Goal: Task Accomplishment & Management: Complete application form

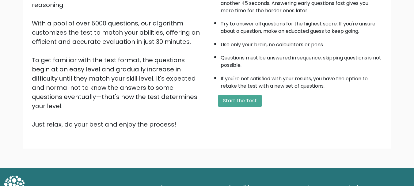
scroll to position [95, 0]
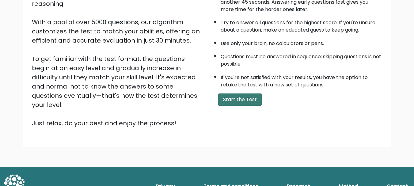
click at [251, 103] on button "Start the Test" at bounding box center [240, 99] width 44 height 12
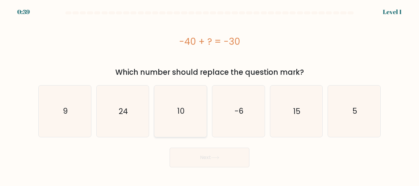
click at [180, 99] on icon "10" at bounding box center [180, 111] width 51 height 51
click at [209, 95] on input "c. 10" at bounding box center [209, 94] width 0 height 2
radio input "true"
click at [204, 150] on button "Next" at bounding box center [209, 158] width 80 height 20
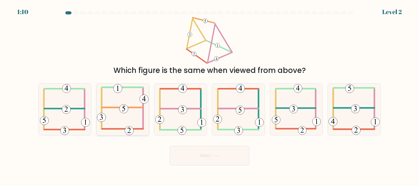
click at [128, 119] on icon at bounding box center [122, 109] width 51 height 51
click at [209, 95] on input "b." at bounding box center [209, 94] width 0 height 2
radio input "true"
click at [211, 154] on button "Next" at bounding box center [209, 156] width 80 height 20
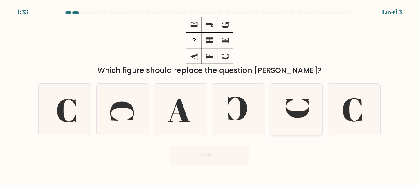
click at [279, 118] on icon at bounding box center [295, 109] width 51 height 51
click at [210, 95] on input "e." at bounding box center [209, 94] width 0 height 2
radio input "true"
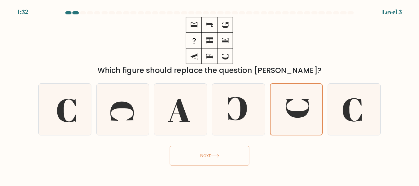
click at [209, 158] on button "Next" at bounding box center [209, 156] width 80 height 20
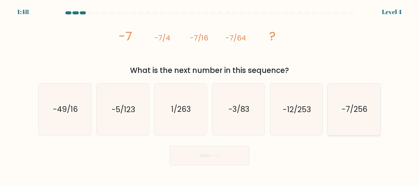
click at [361, 101] on icon "-7/256" at bounding box center [353, 109] width 51 height 51
click at [210, 95] on input "f. -7/256" at bounding box center [209, 94] width 0 height 2
radio input "true"
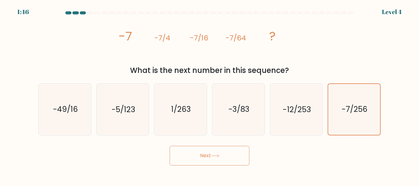
click at [206, 152] on button "Next" at bounding box center [209, 156] width 80 height 20
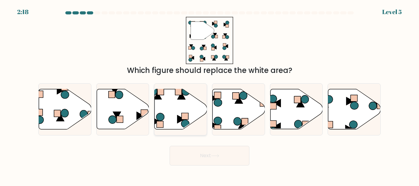
click at [179, 118] on icon at bounding box center [180, 119] width 7 height 8
click at [209, 95] on input "c." at bounding box center [209, 94] width 0 height 2
radio input "true"
click at [208, 159] on button "Next" at bounding box center [209, 156] width 80 height 20
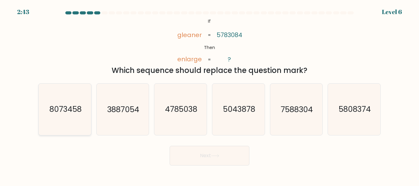
click at [66, 113] on text "8073458" at bounding box center [65, 109] width 32 height 11
click at [209, 95] on input "a. 8073458" at bounding box center [209, 94] width 0 height 2
radio input "true"
click at [218, 155] on icon at bounding box center [215, 155] width 8 height 3
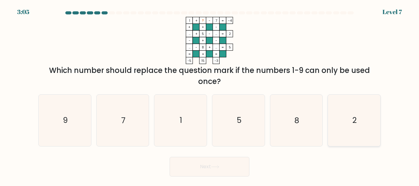
click at [348, 116] on icon "2" at bounding box center [353, 120] width 51 height 51
click at [210, 95] on input "f. 2" at bounding box center [209, 94] width 0 height 2
radio input "true"
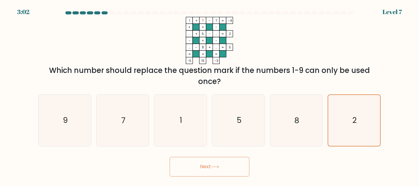
click at [231, 166] on button "Next" at bounding box center [209, 167] width 80 height 20
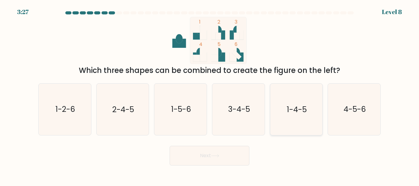
click at [283, 119] on icon "1-4-5" at bounding box center [295, 109] width 51 height 51
click at [210, 95] on input "e. 1-4-5" at bounding box center [209, 94] width 0 height 2
radio input "true"
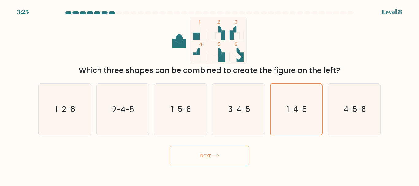
click at [216, 158] on button "Next" at bounding box center [209, 156] width 80 height 20
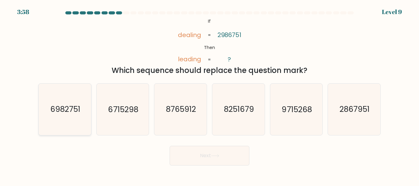
click at [82, 103] on icon "6982751" at bounding box center [64, 109] width 51 height 51
click at [209, 95] on input "a. 6982751" at bounding box center [209, 94] width 0 height 2
radio input "true"
click at [216, 158] on button "Next" at bounding box center [209, 156] width 80 height 20
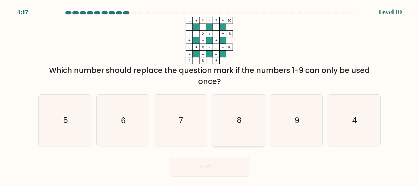
click at [238, 128] on icon "8" at bounding box center [238, 120] width 51 height 51
click at [210, 95] on input "d. 8" at bounding box center [209, 94] width 0 height 2
radio input "true"
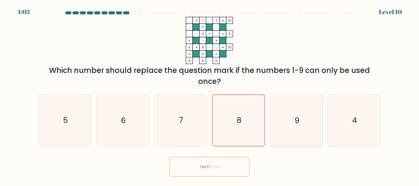
click at [284, 131] on icon "9" at bounding box center [295, 120] width 51 height 51
click at [210, 95] on input "e. 9" at bounding box center [209, 94] width 0 height 2
radio input "true"
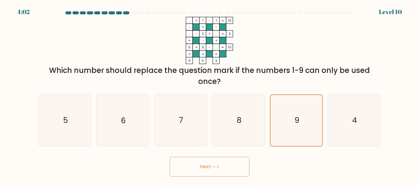
click at [241, 155] on div "Next" at bounding box center [209, 165] width 349 height 23
click at [234, 167] on button "Next" at bounding box center [209, 167] width 80 height 20
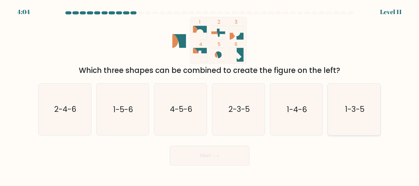
click at [362, 121] on icon "1-3-5" at bounding box center [353, 109] width 51 height 51
click at [210, 95] on input "f. 1-3-5" at bounding box center [209, 94] width 0 height 2
radio input "true"
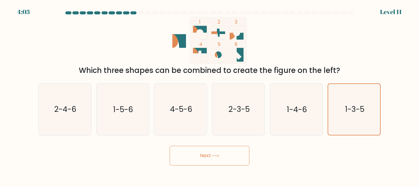
click at [198, 163] on button "Next" at bounding box center [209, 156] width 80 height 20
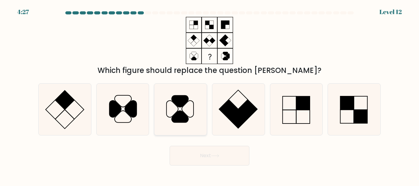
click at [181, 119] on icon at bounding box center [180, 117] width 17 height 12
click at [209, 95] on input "c." at bounding box center [209, 94] width 0 height 2
radio input "true"
click at [205, 154] on button "Next" at bounding box center [209, 156] width 80 height 20
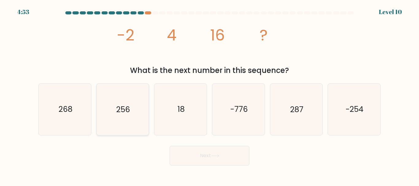
click at [111, 118] on icon "256" at bounding box center [122, 109] width 51 height 51
click at [209, 95] on input "b. 256" at bounding box center [209, 94] width 0 height 2
radio input "true"
click at [226, 152] on button "Next" at bounding box center [209, 156] width 80 height 20
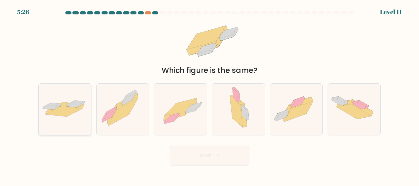
click at [64, 104] on icon at bounding box center [73, 105] width 24 height 7
click at [209, 95] on input "a." at bounding box center [209, 94] width 0 height 2
radio input "true"
click at [225, 162] on button "Next" at bounding box center [209, 156] width 80 height 20
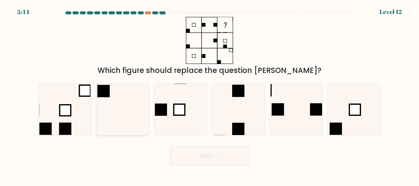
click at [145, 117] on icon at bounding box center [122, 109] width 51 height 51
click at [209, 95] on input "b." at bounding box center [209, 94] width 0 height 2
radio input "true"
click at [215, 158] on button "Next" at bounding box center [209, 156] width 80 height 20
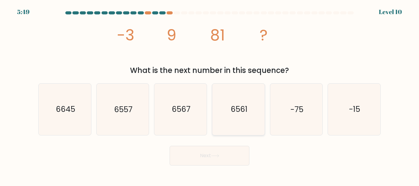
click at [245, 123] on icon "6561" at bounding box center [238, 109] width 51 height 51
click at [210, 95] on input "d. 6561" at bounding box center [209, 94] width 0 height 2
radio input "true"
click at [205, 155] on button "Next" at bounding box center [209, 156] width 80 height 20
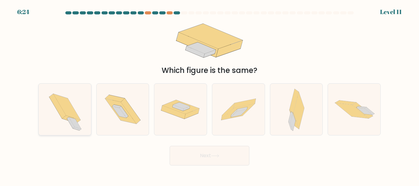
click at [82, 130] on icon at bounding box center [64, 109] width 47 height 51
click at [209, 95] on input "a." at bounding box center [209, 94] width 0 height 2
radio input "true"
click at [208, 162] on button "Next" at bounding box center [209, 156] width 80 height 20
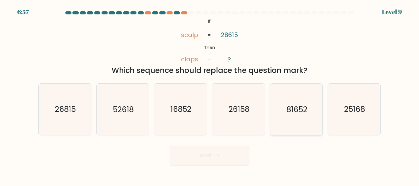
click at [294, 116] on icon "81652" at bounding box center [295, 109] width 51 height 51
click at [210, 95] on input "e. 81652" at bounding box center [209, 94] width 0 height 2
radio input "true"
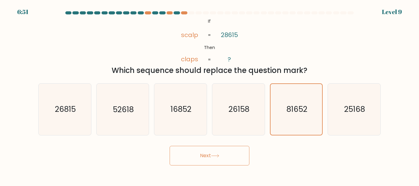
click at [212, 166] on body "6:51 Level 9 If" at bounding box center [209, 93] width 419 height 186
click at [213, 164] on button "Next" at bounding box center [209, 156] width 80 height 20
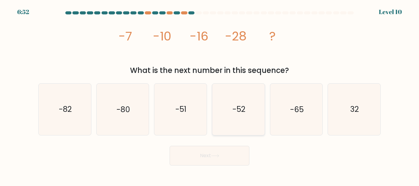
click at [243, 110] on text "-52" at bounding box center [238, 109] width 13 height 11
click at [210, 95] on input "d. -52" at bounding box center [209, 94] width 0 height 2
radio input "true"
click at [210, 160] on button "Next" at bounding box center [209, 156] width 80 height 20
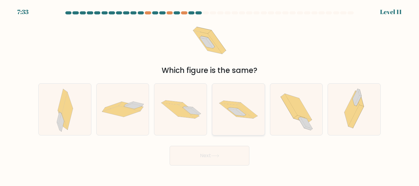
click at [252, 121] on icon at bounding box center [238, 109] width 52 height 35
click at [210, 95] on input "d." at bounding box center [209, 94] width 0 height 2
radio input "true"
click at [215, 151] on button "Next" at bounding box center [209, 156] width 80 height 20
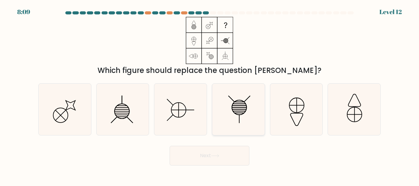
click at [239, 117] on line at bounding box center [239, 119] width 0 height 9
click at [210, 95] on input "d." at bounding box center [209, 94] width 0 height 2
radio input "true"
click at [224, 154] on button "Next" at bounding box center [209, 156] width 80 height 20
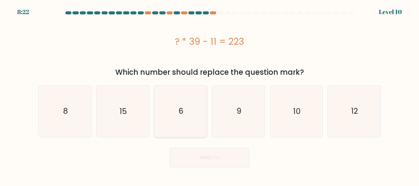
click at [181, 117] on icon "6" at bounding box center [180, 111] width 51 height 51
click at [209, 95] on input "c. 6" at bounding box center [209, 94] width 0 height 2
radio input "true"
click at [207, 153] on button "Next" at bounding box center [209, 158] width 80 height 20
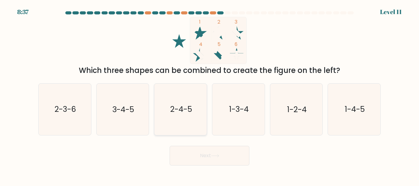
click at [185, 128] on icon "2-4-5" at bounding box center [180, 109] width 51 height 51
click at [209, 95] on input "c. 2-4-5" at bounding box center [209, 94] width 0 height 2
radio input "true"
click at [206, 152] on button "Next" at bounding box center [209, 156] width 80 height 20
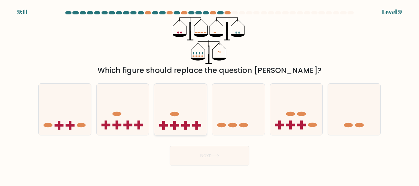
click at [163, 119] on icon at bounding box center [180, 109] width 52 height 43
click at [209, 95] on input "c." at bounding box center [209, 94] width 0 height 2
radio input "true"
click at [224, 158] on button "Next" at bounding box center [209, 156] width 80 height 20
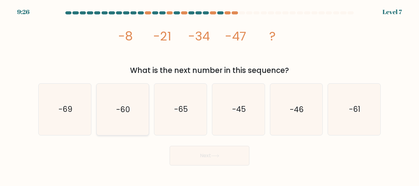
click at [137, 125] on icon "-60" at bounding box center [122, 109] width 51 height 51
click at [209, 95] on input "b. -60" at bounding box center [209, 94] width 0 height 2
radio input "true"
click at [226, 160] on button "Next" at bounding box center [209, 156] width 80 height 20
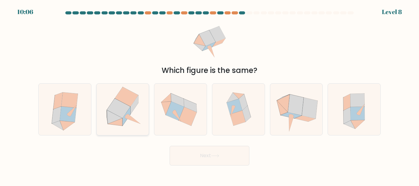
click at [117, 109] on icon at bounding box center [118, 109] width 23 height 20
click at [209, 95] on input "b." at bounding box center [209, 94] width 0 height 2
radio input "true"
click at [216, 155] on icon at bounding box center [215, 155] width 8 height 3
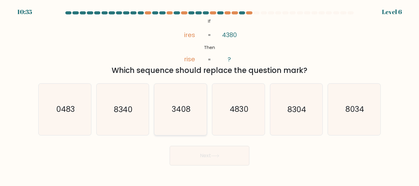
click at [184, 118] on icon "3408" at bounding box center [180, 109] width 51 height 51
click at [209, 95] on input "c. 3408" at bounding box center [209, 94] width 0 height 2
radio input "true"
click at [196, 152] on button "Next" at bounding box center [209, 156] width 80 height 20
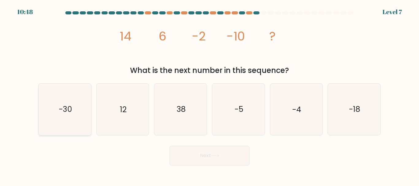
click at [57, 96] on icon "-30" at bounding box center [64, 109] width 51 height 51
click at [209, 95] on input "a. -30" at bounding box center [209, 94] width 0 height 2
radio input "true"
click at [346, 108] on icon "-18" at bounding box center [353, 109] width 51 height 51
click at [210, 95] on input "f. -18" at bounding box center [209, 94] width 0 height 2
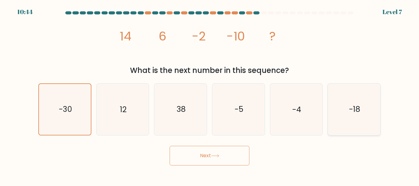
radio input "true"
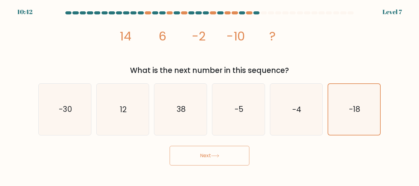
click at [234, 153] on button "Next" at bounding box center [209, 156] width 80 height 20
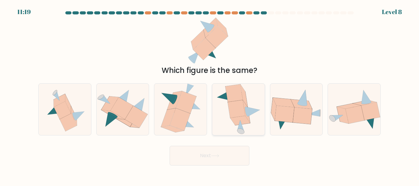
click at [244, 127] on icon at bounding box center [238, 109] width 45 height 51
click at [210, 95] on input "d." at bounding box center [209, 94] width 0 height 2
radio input "true"
click at [218, 156] on icon at bounding box center [215, 155] width 8 height 3
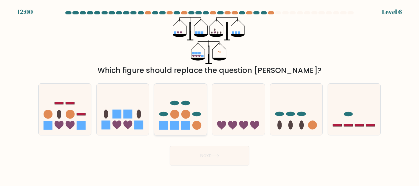
click at [181, 119] on icon at bounding box center [180, 109] width 52 height 43
click at [209, 95] on input "c." at bounding box center [209, 94] width 0 height 2
radio input "true"
click at [201, 151] on button "Next" at bounding box center [209, 156] width 80 height 20
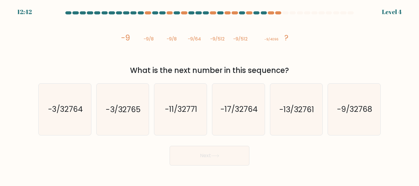
click at [271, 153] on div "Next" at bounding box center [209, 154] width 349 height 23
click at [363, 119] on icon "-9/32768" at bounding box center [353, 109] width 51 height 51
click at [210, 95] on input "f. -9/32768" at bounding box center [209, 94] width 0 height 2
radio input "true"
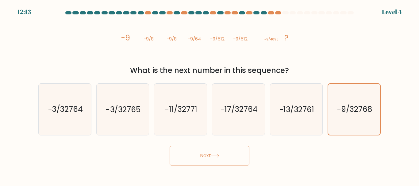
click at [209, 162] on button "Next" at bounding box center [209, 156] width 80 height 20
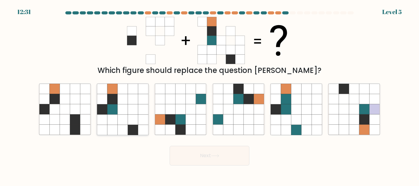
click at [133, 108] on icon at bounding box center [133, 109] width 10 height 10
click at [209, 95] on input "b." at bounding box center [209, 94] width 0 height 2
radio input "true"
click at [205, 155] on button "Next" at bounding box center [209, 156] width 80 height 20
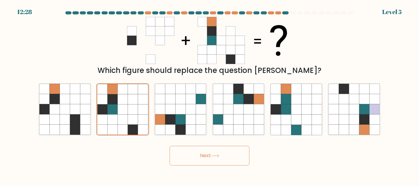
click at [205, 155] on button "Next" at bounding box center [209, 156] width 80 height 20
click at [173, 160] on button "Next" at bounding box center [209, 156] width 80 height 20
click at [139, 112] on icon at bounding box center [143, 110] width 10 height 10
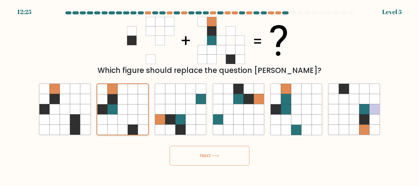
click at [209, 95] on input "b." at bounding box center [209, 94] width 0 height 2
click at [152, 112] on div "c." at bounding box center [180, 109] width 58 height 52
click at [161, 112] on icon at bounding box center [160, 109] width 10 height 10
click at [209, 95] on input "c." at bounding box center [209, 94] width 0 height 2
radio input "true"
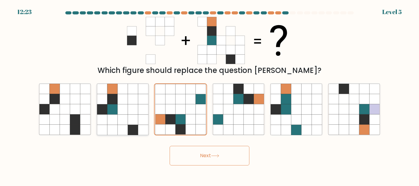
click at [139, 114] on icon at bounding box center [143, 109] width 10 height 10
click at [209, 95] on input "b." at bounding box center [209, 94] width 0 height 2
radio input "true"
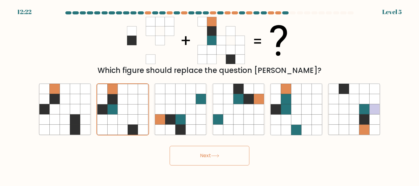
click at [198, 151] on button "Next" at bounding box center [209, 156] width 80 height 20
click at [71, 89] on icon at bounding box center [75, 89] width 10 height 10
click at [209, 93] on input "a." at bounding box center [209, 94] width 0 height 2
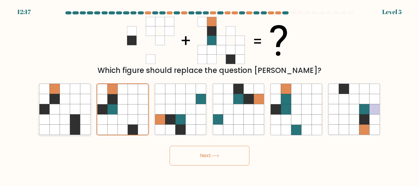
radio input "true"
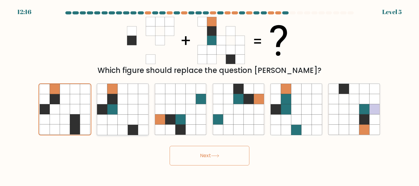
click at [128, 100] on icon at bounding box center [133, 99] width 10 height 10
click at [209, 95] on input "b." at bounding box center [209, 94] width 0 height 2
radio input "true"
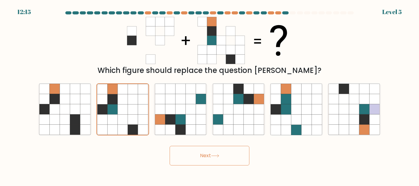
click at [229, 156] on button "Next" at bounding box center [209, 156] width 80 height 20
click at [316, 93] on icon at bounding box center [316, 89] width 10 height 10
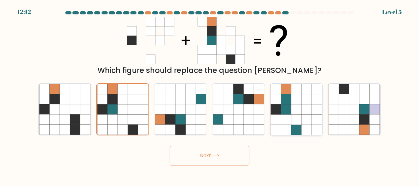
click at [210, 93] on input "e." at bounding box center [209, 94] width 0 height 2
radio input "true"
click at [127, 107] on icon at bounding box center [122, 109] width 10 height 10
click at [209, 95] on input "b." at bounding box center [209, 94] width 0 height 2
radio input "true"
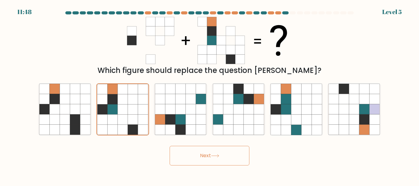
click at [222, 164] on button "Next" at bounding box center [209, 156] width 80 height 20
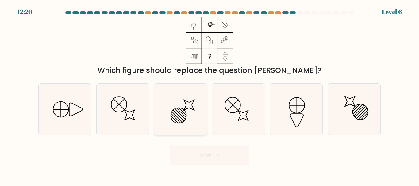
click at [200, 108] on icon at bounding box center [180, 109] width 51 height 51
click at [209, 95] on input "c." at bounding box center [209, 94] width 0 height 2
radio input "true"
click at [224, 153] on button "Next" at bounding box center [209, 156] width 80 height 20
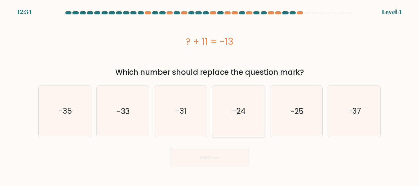
click at [233, 116] on text "-24" at bounding box center [238, 111] width 13 height 11
click at [210, 95] on input "d. -24" at bounding box center [209, 94] width 0 height 2
radio input "true"
click at [208, 163] on button "Next" at bounding box center [209, 158] width 80 height 20
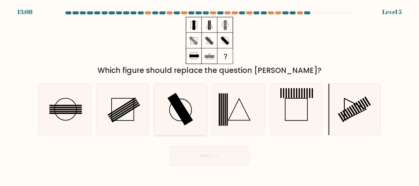
click at [204, 108] on icon at bounding box center [180, 109] width 51 height 51
click at [209, 95] on input "c." at bounding box center [209, 94] width 0 height 2
radio input "true"
click at [218, 155] on icon at bounding box center [215, 155] width 8 height 3
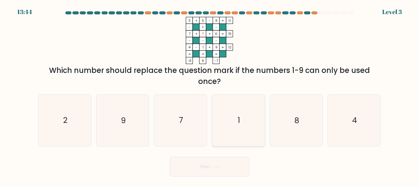
click at [241, 122] on icon "1" at bounding box center [238, 120] width 51 height 51
click at [210, 95] on input "d. 1" at bounding box center [209, 94] width 0 height 2
radio input "true"
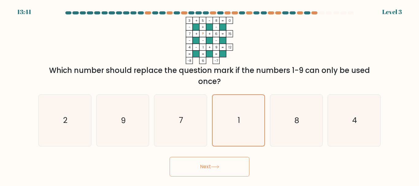
click at [218, 165] on icon at bounding box center [215, 166] width 8 height 3
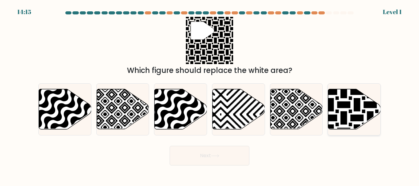
click at [378, 100] on icon at bounding box center [369, 130] width 105 height 105
click at [210, 95] on input "f." at bounding box center [209, 94] width 0 height 2
radio input "true"
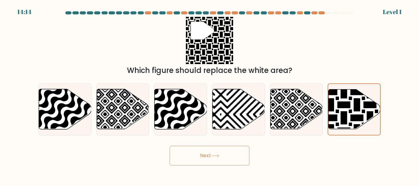
click at [227, 159] on button "Next" at bounding box center [209, 156] width 80 height 20
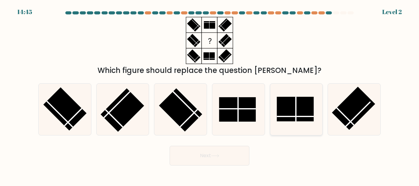
click at [289, 106] on rect at bounding box center [295, 109] width 37 height 25
click at [210, 95] on input "e." at bounding box center [209, 94] width 0 height 2
radio input "true"
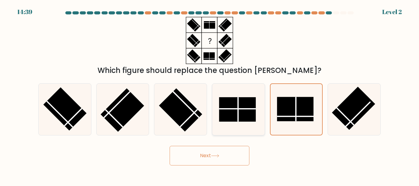
click at [240, 122] on icon at bounding box center [238, 109] width 51 height 51
click at [210, 95] on input "d." at bounding box center [209, 94] width 0 height 2
radio input "true"
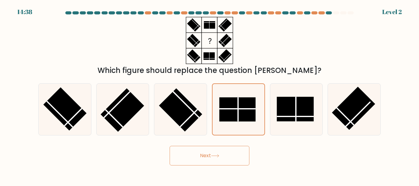
click at [218, 153] on button "Next" at bounding box center [209, 156] width 80 height 20
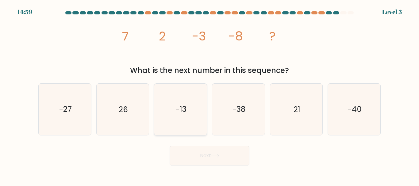
click at [186, 131] on icon "-13" at bounding box center [180, 109] width 51 height 51
click at [209, 95] on input "c. -13" at bounding box center [209, 94] width 0 height 2
radio input "true"
click at [213, 161] on button "Next" at bounding box center [209, 156] width 80 height 20
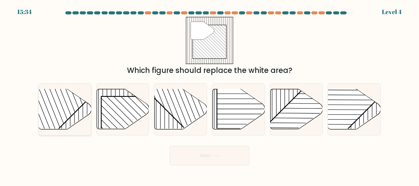
click at [72, 101] on rect at bounding box center [46, 88] width 103 height 103
click at [209, 95] on input "a." at bounding box center [209, 94] width 0 height 2
radio input "true"
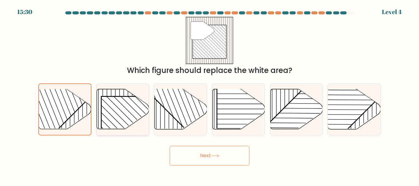
click at [133, 108] on rect at bounding box center [138, 134] width 75 height 75
click at [209, 95] on input "b." at bounding box center [209, 94] width 0 height 2
radio input "true"
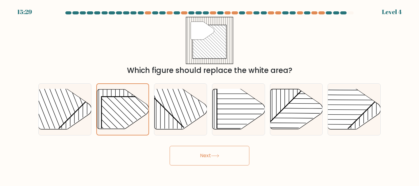
click at [211, 154] on button "Next" at bounding box center [209, 156] width 80 height 20
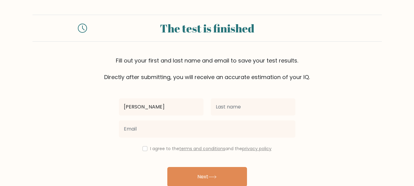
type input "daniel"
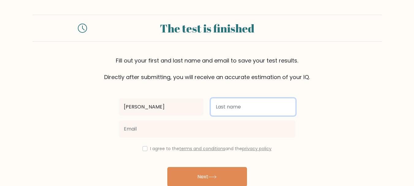
click at [250, 113] on input "text" at bounding box center [253, 106] width 85 height 17
type input "0"
type input "os"
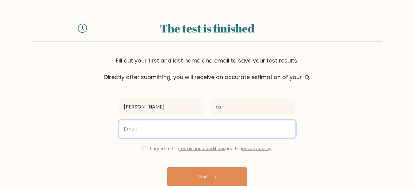
click at [215, 129] on input "email" at bounding box center [207, 128] width 177 height 17
type input "sebiotimo618@gmail.com"
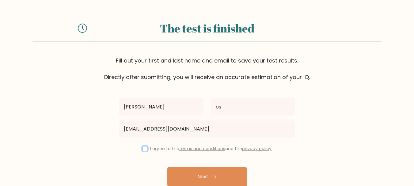
click at [143, 147] on input "checkbox" at bounding box center [145, 148] width 5 height 5
checkbox input "true"
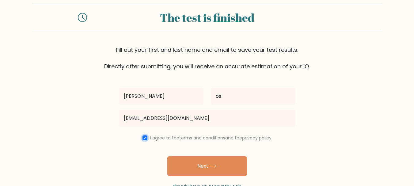
scroll to position [29, 0]
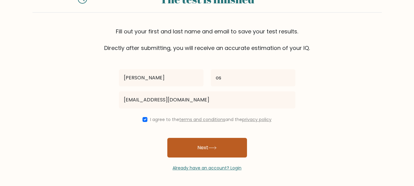
click at [189, 147] on button "Next" at bounding box center [207, 148] width 80 height 20
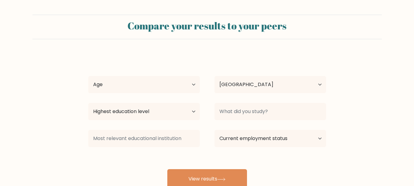
select select "NG"
click at [178, 86] on select "Age Under [DEMOGRAPHIC_DATA] [DEMOGRAPHIC_DATA] [DEMOGRAPHIC_DATA] [DEMOGRAPHIC…" at bounding box center [144, 84] width 112 height 17
select select "18_24"
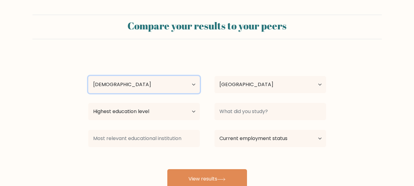
click at [88, 76] on select "Age Under 18 years old 18-24 years old 25-34 years old 35-44 years old 45-54 ye…" at bounding box center [144, 84] width 112 height 17
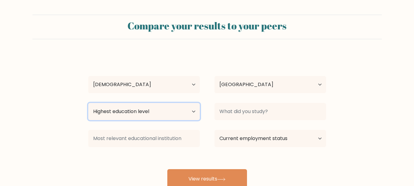
click at [159, 118] on select "Highest education level No schooling Primary Lower Secondary Upper Secondary Oc…" at bounding box center [144, 111] width 112 height 17
select select "bachelors_degree"
click at [88, 103] on select "Highest education level No schooling Primary Lower Secondary Upper Secondary Oc…" at bounding box center [144, 111] width 112 height 17
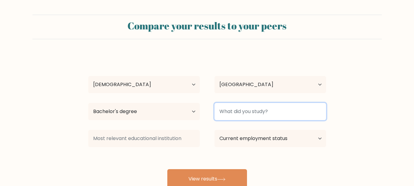
click at [233, 117] on input at bounding box center [271, 111] width 112 height 17
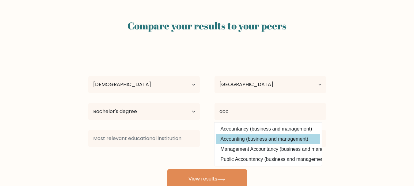
click at [278, 138] on option "Accounting (business and management)" at bounding box center [268, 139] width 104 height 10
type input "Accounting"
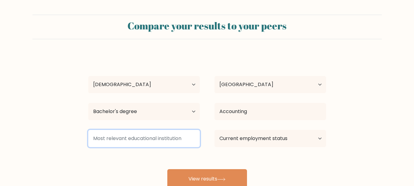
click at [172, 137] on input at bounding box center [144, 138] width 112 height 17
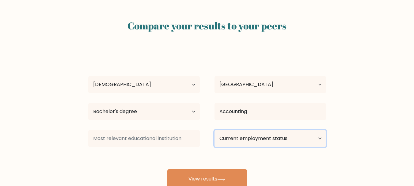
click at [262, 141] on select "Current employment status Employed Student Retired Other / prefer not to answer" at bounding box center [271, 138] width 112 height 17
select select "other"
click at [215, 130] on select "Current employment status Employed Student Retired Other / prefer not to answer" at bounding box center [271, 138] width 112 height 17
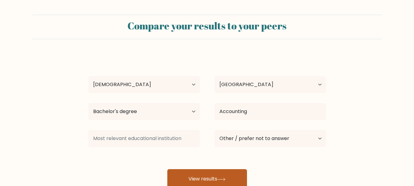
click at [241, 169] on button "View results" at bounding box center [207, 179] width 80 height 20
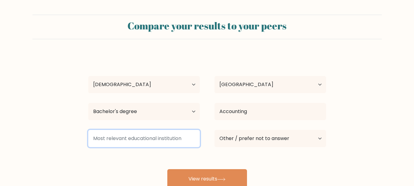
click at [137, 137] on input at bounding box center [144, 138] width 112 height 17
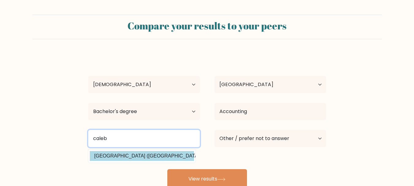
type input "caleb"
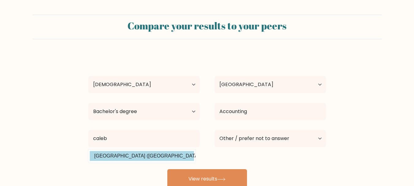
click at [153, 161] on div "daniel os Age Under 18 years old 18-24 years old 25-34 years old 35-44 years ol…" at bounding box center [207, 121] width 245 height 135
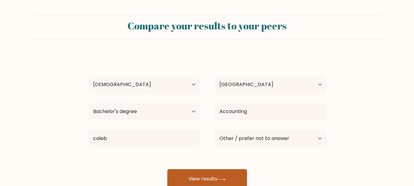
click at [194, 178] on button "View results" at bounding box center [207, 179] width 80 height 20
